Goal: Task Accomplishment & Management: Use online tool/utility

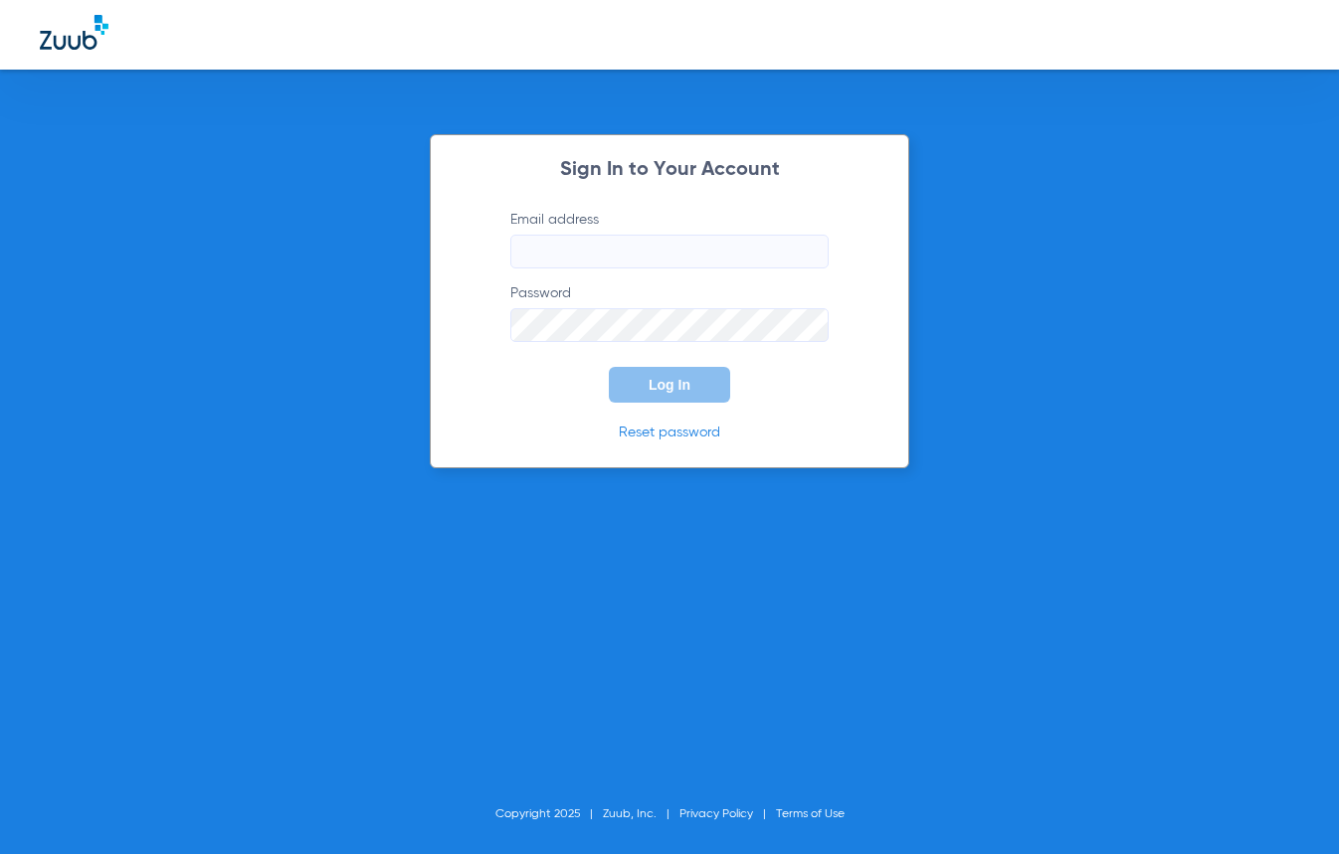
type input "[EMAIL_ADDRESS][DOMAIN_NAME]"
click at [1133, 337] on div "Sign In to Your Account Email address [EMAIL_ADDRESS][DOMAIN_NAME] Password Log…" at bounding box center [669, 427] width 1339 height 854
click at [637, 394] on button "Log In" at bounding box center [669, 385] width 121 height 36
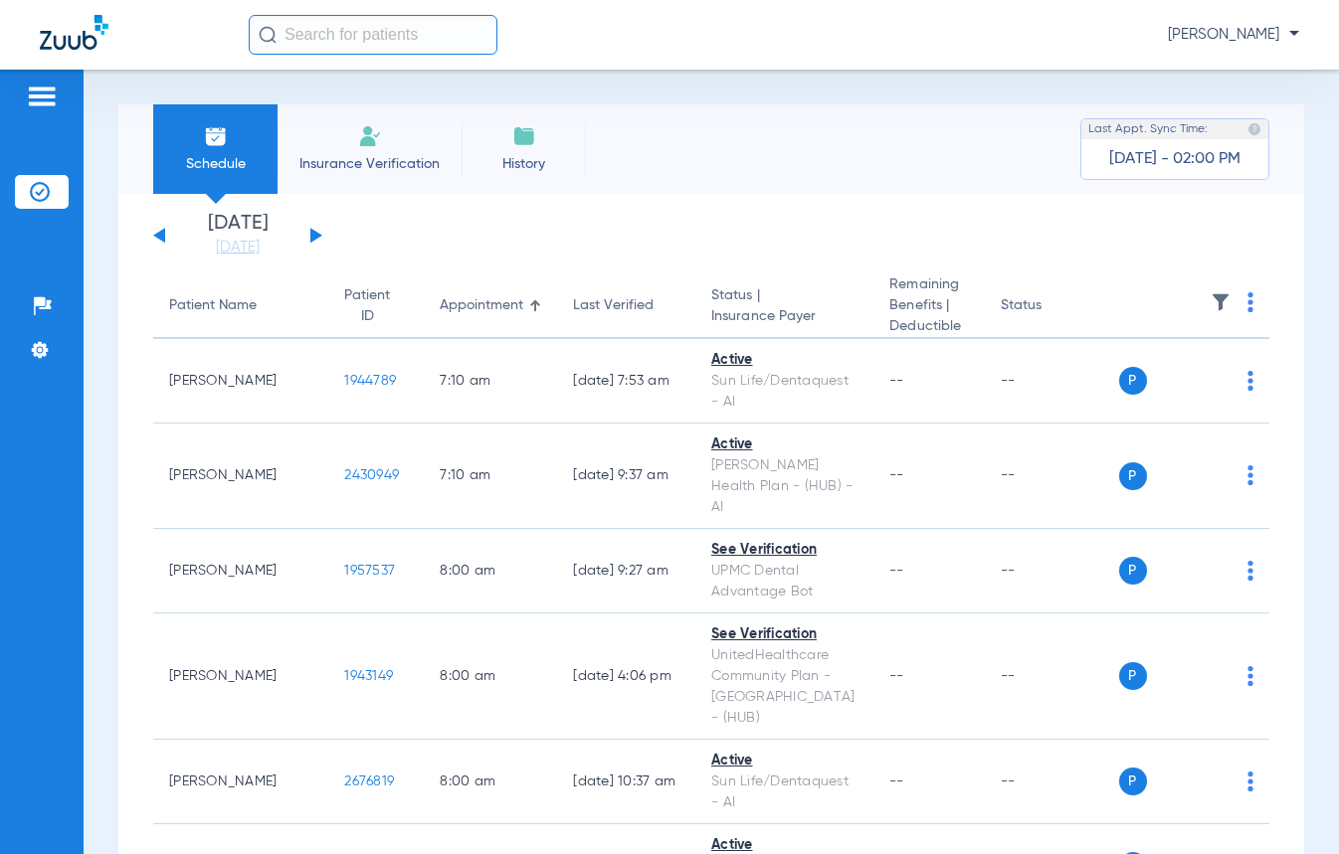
click at [319, 236] on button at bounding box center [316, 235] width 12 height 15
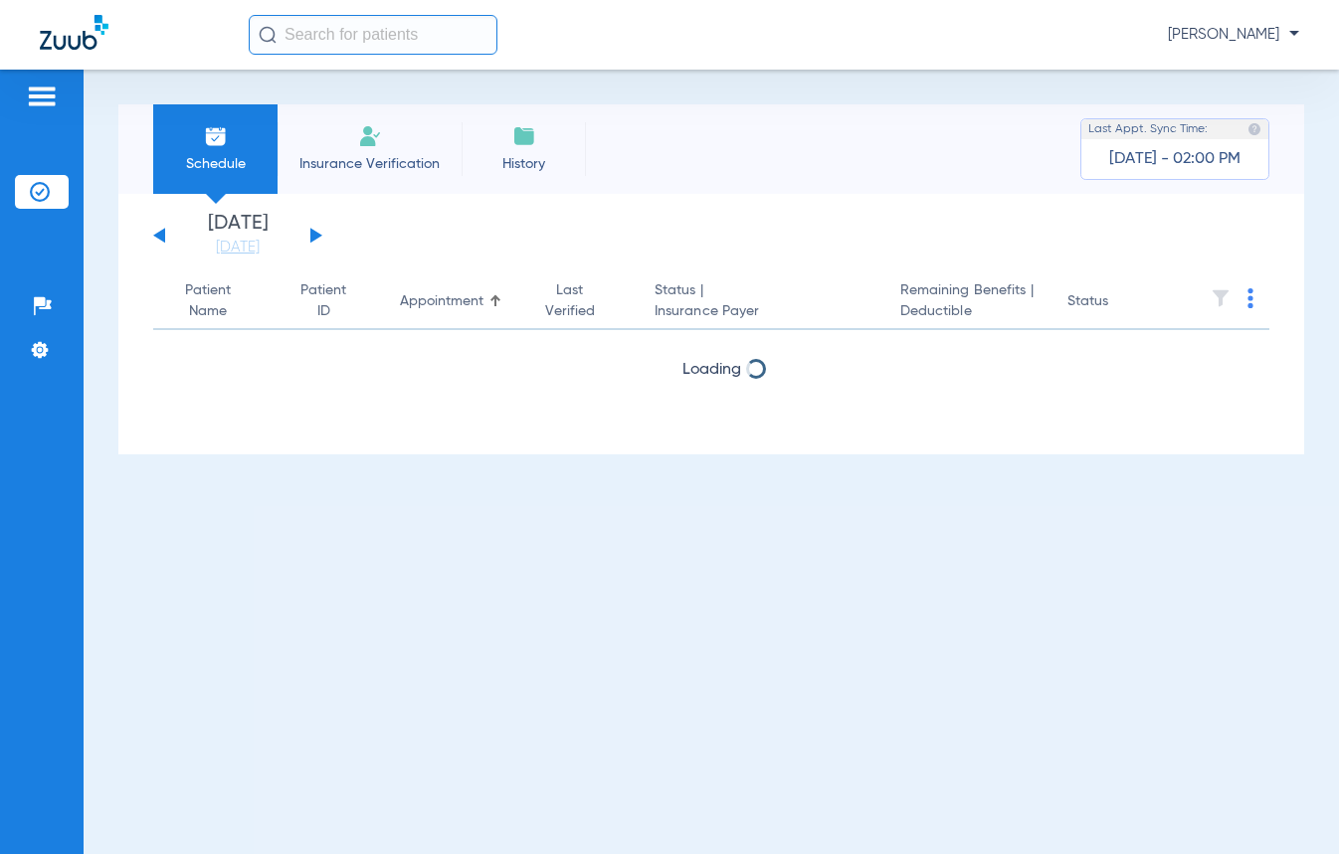
click at [319, 236] on button at bounding box center [316, 235] width 12 height 15
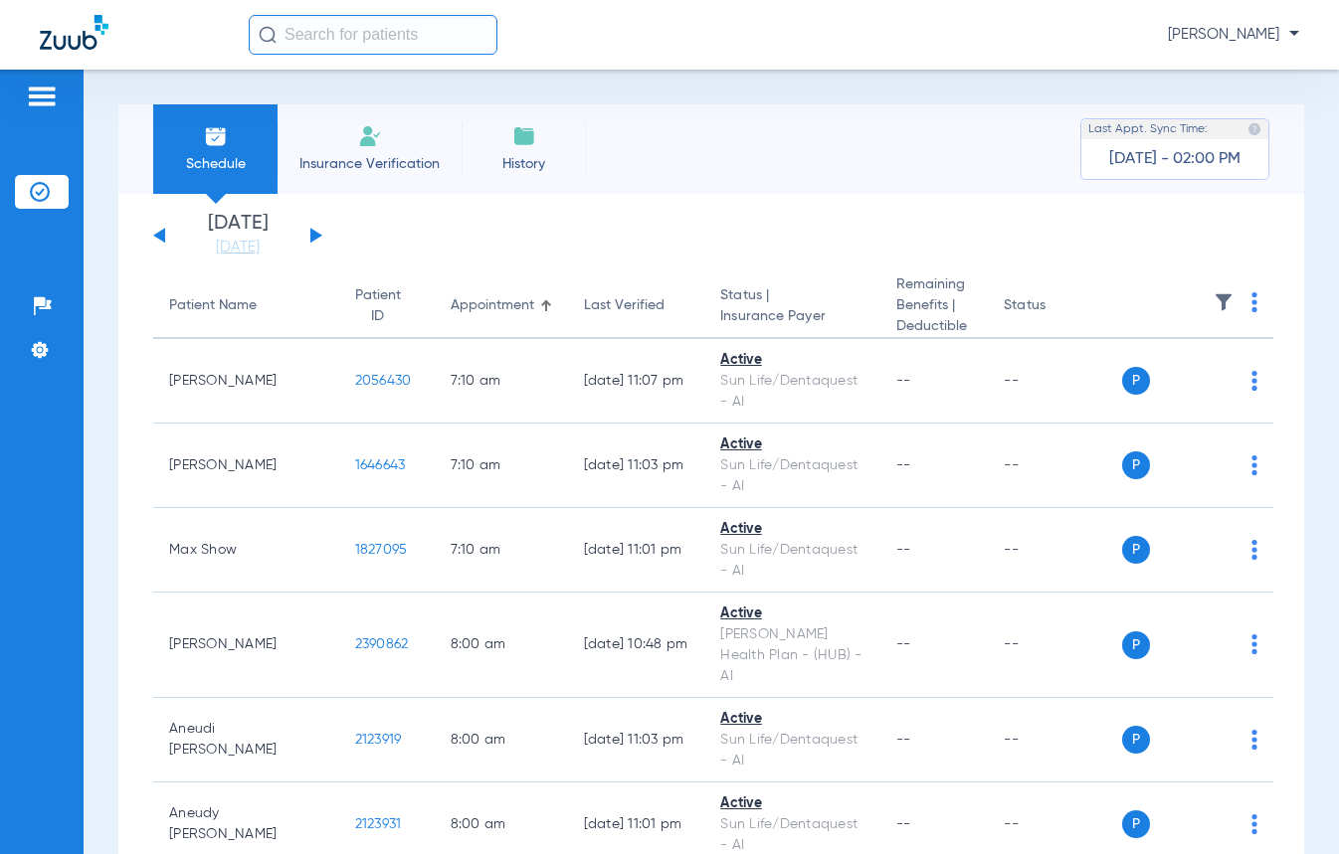
click at [1251, 305] on img at bounding box center [1254, 302] width 6 height 20
click at [1148, 378] on span "Verify All" at bounding box center [1159, 382] width 124 height 14
